Goal: Navigation & Orientation: Find specific page/section

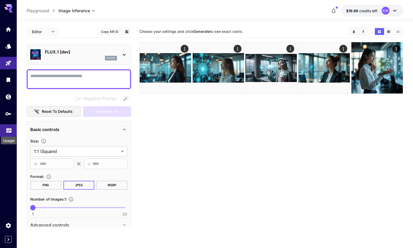
click at [7, 130] on icon "Usage" at bounding box center [9, 129] width 6 height 6
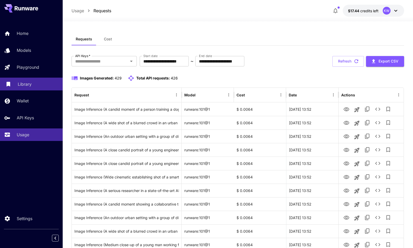
click at [31, 82] on p "Library" at bounding box center [25, 84] width 14 height 6
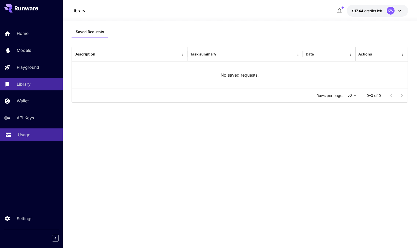
click at [21, 134] on p "Usage" at bounding box center [24, 135] width 13 height 6
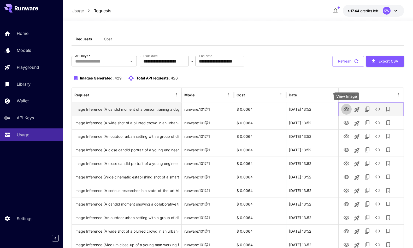
click at [346, 110] on icon "View Image" at bounding box center [346, 109] width 6 height 6
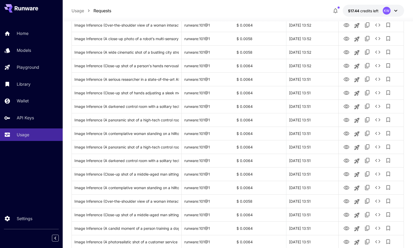
scroll to position [276, 0]
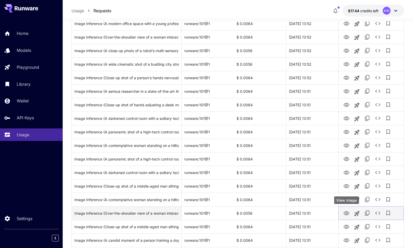
click at [347, 212] on icon "View Image" at bounding box center [346, 214] width 6 height 6
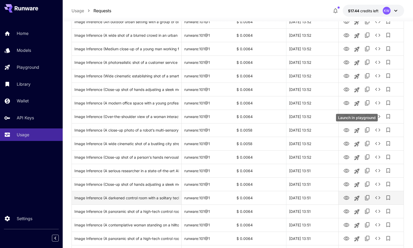
scroll to position [194, 0]
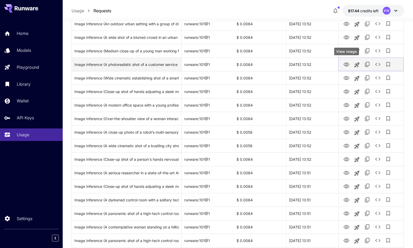
click at [347, 64] on icon "View Image" at bounding box center [346, 65] width 6 height 4
